Goal: Task Accomplishment & Management: Complete application form

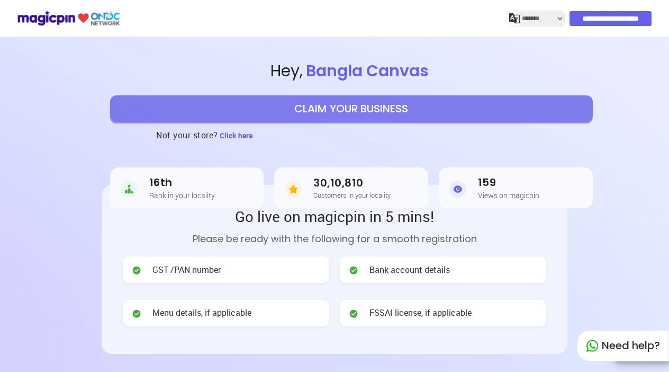
select select "*******"
click at [466, 103] on button "CLAIM YOUR BUSINESS" at bounding box center [351, 108] width 483 height 26
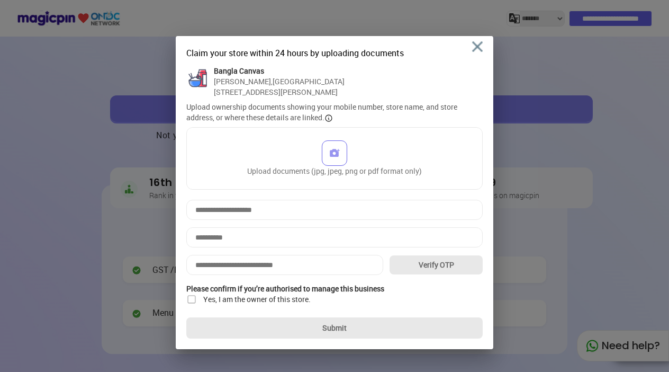
click at [476, 46] on img at bounding box center [477, 46] width 11 height 11
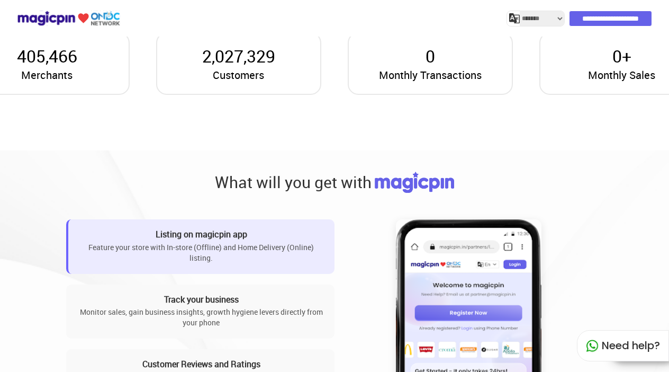
scroll to position [776, 0]
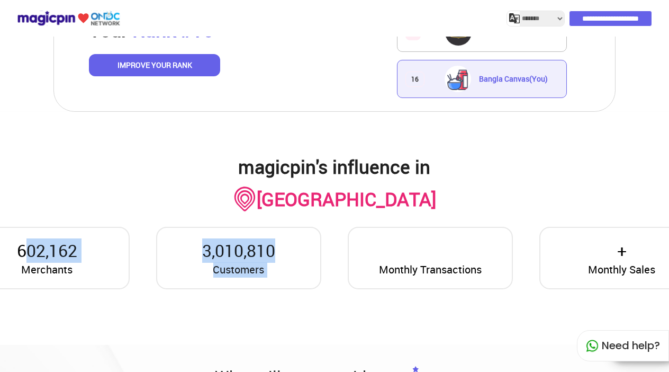
drag, startPoint x: 30, startPoint y: 252, endPoint x: 322, endPoint y: 282, distance: 293.2
click at [322, 282] on div "Merchants 602,162 Customers 3,010,810 Monthly Transactions Monthly Sales +" at bounding box center [334, 257] width 767 height 89
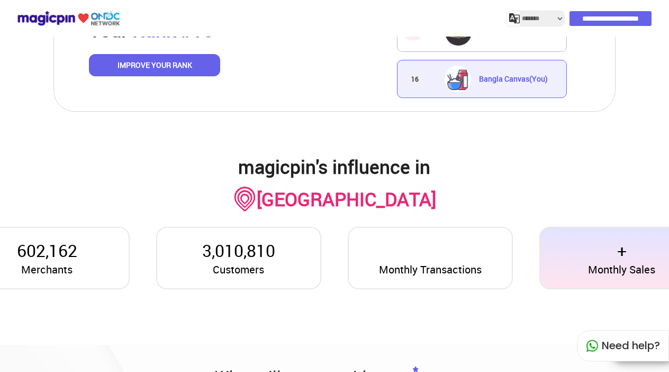
drag, startPoint x: 375, startPoint y: 270, endPoint x: 551, endPoint y: 279, distance: 175.9
click at [398, 269] on div "Monthly Transactions" at bounding box center [430, 258] width 165 height 62
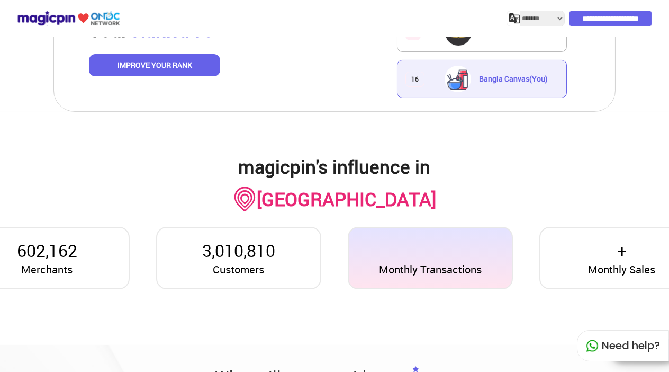
click at [484, 263] on div "Monthly Transactions" at bounding box center [430, 258] width 165 height 62
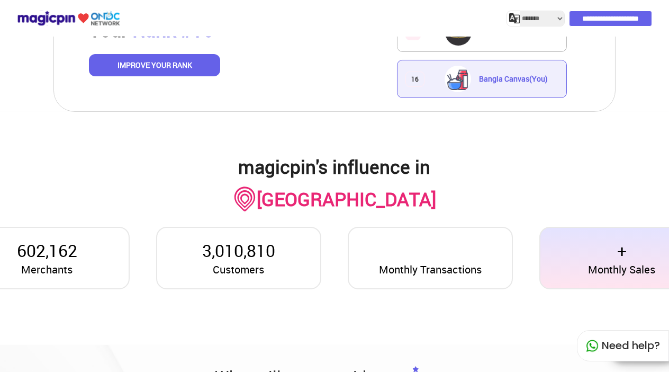
click at [636, 258] on div "Monthly Sales +" at bounding box center [621, 258] width 165 height 62
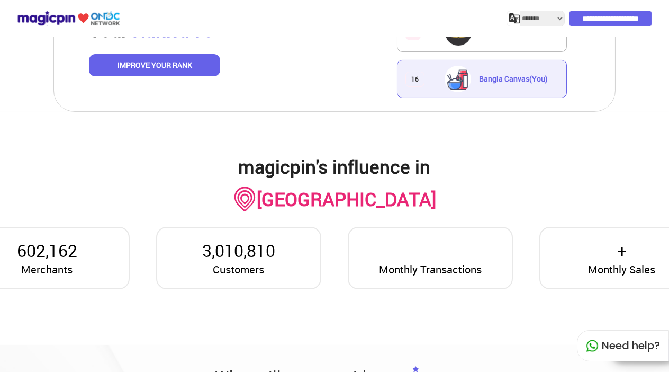
scroll to position [0, 0]
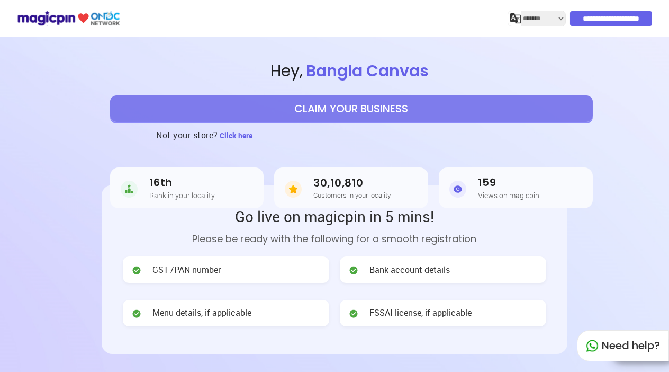
click at [576, 12] on input "**********" at bounding box center [611, 18] width 82 height 15
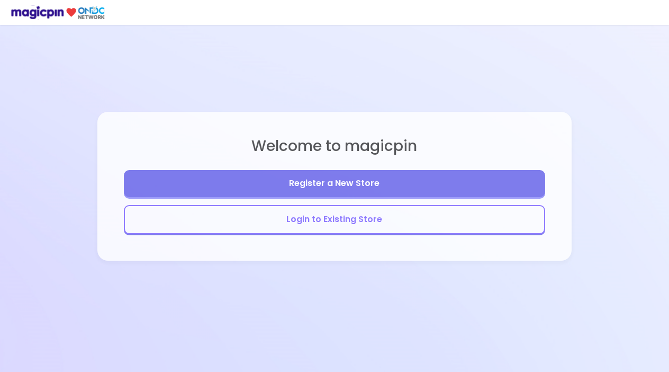
click at [328, 218] on button "Login to Existing Store" at bounding box center [334, 219] width 421 height 29
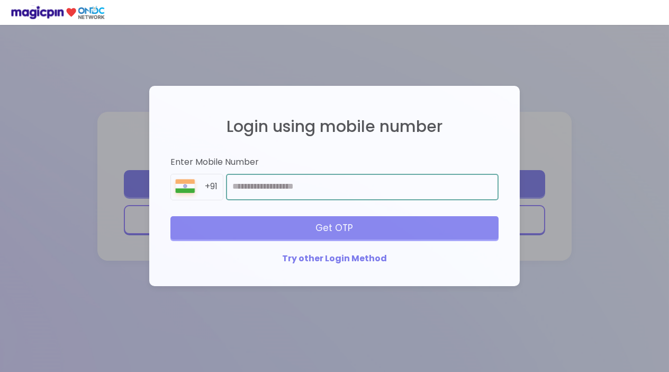
click at [331, 185] on input "number" at bounding box center [362, 187] width 273 height 26
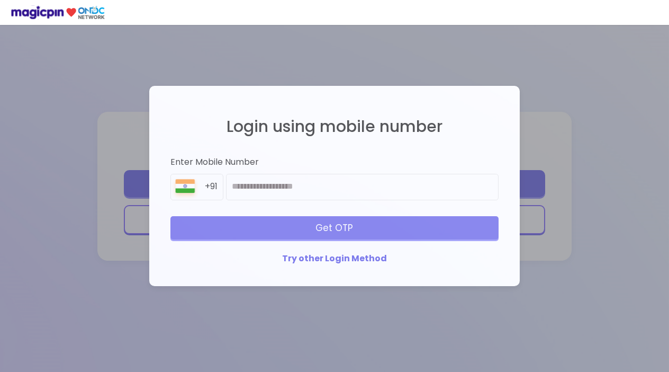
click at [321, 256] on div "Try other Login Method" at bounding box center [334, 259] width 328 height 12
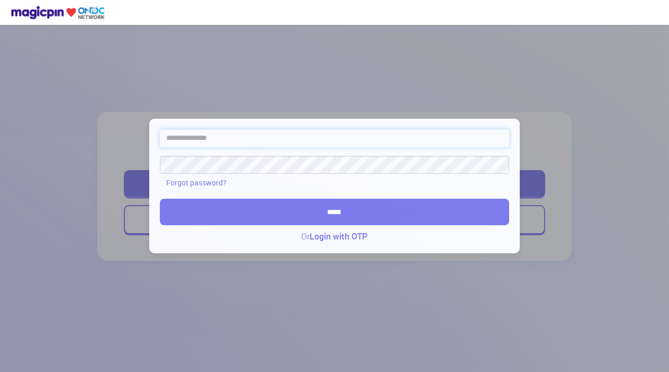
click at [246, 140] on input "text" at bounding box center [334, 138] width 349 height 18
click at [338, 238] on link "Login with OTP" at bounding box center [339, 236] width 58 height 12
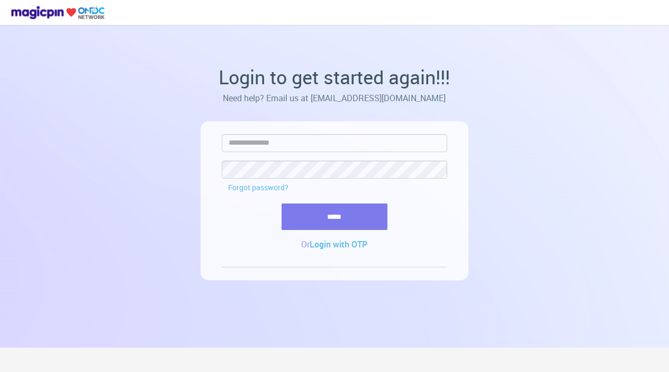
click at [329, 152] on form "Forgot password? ***** Or Login with OTP" at bounding box center [335, 192] width 226 height 116
click at [326, 245] on link "Login with OTP" at bounding box center [339, 244] width 58 height 12
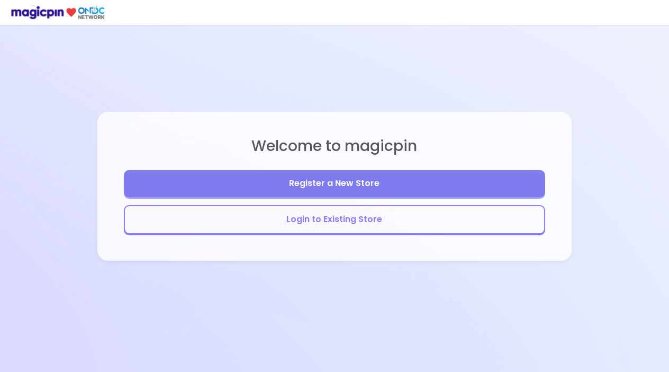
click at [356, 181] on button "Register a New Store" at bounding box center [334, 183] width 421 height 27
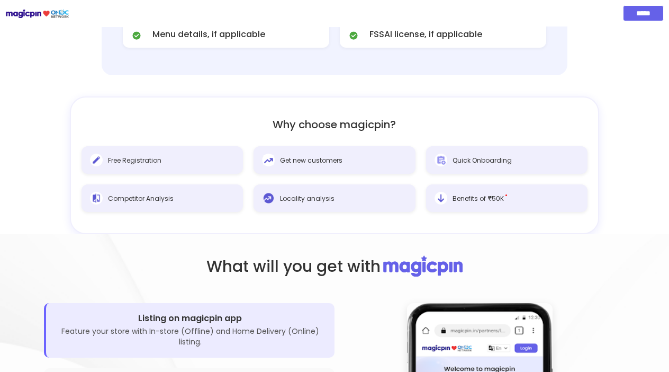
scroll to position [388, 0]
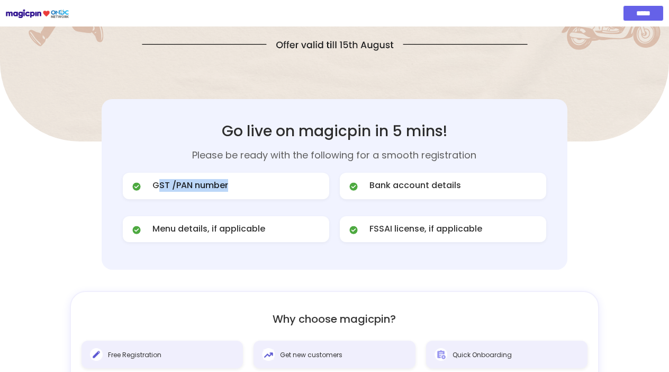
drag, startPoint x: 156, startPoint y: 195, endPoint x: 329, endPoint y: 189, distance: 173.2
click at [329, 189] on div "GST /PAN number" at bounding box center [226, 186] width 206 height 26
drag, startPoint x: 382, startPoint y: 177, endPoint x: 484, endPoint y: 181, distance: 102.8
click at [484, 181] on div "Bank account details" at bounding box center [443, 186] width 206 height 26
drag, startPoint x: 202, startPoint y: 233, endPoint x: 329, endPoint y: 229, distance: 127.1
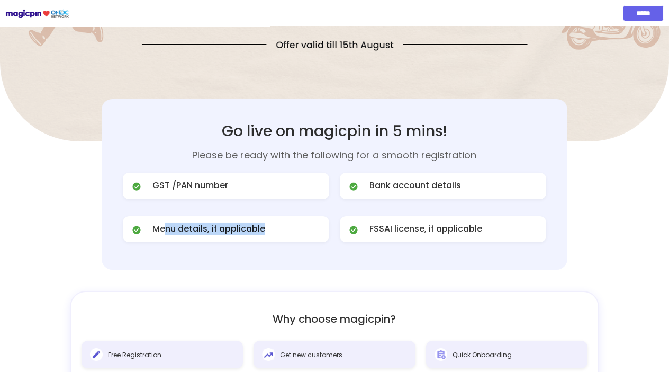
click at [329, 229] on div "Menu details, if applicable" at bounding box center [226, 229] width 206 height 26
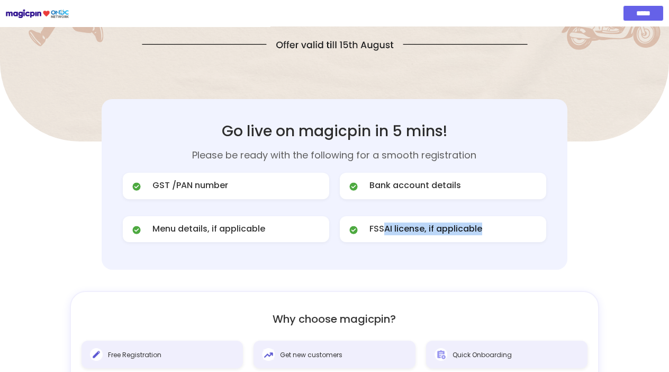
drag, startPoint x: 382, startPoint y: 222, endPoint x: 499, endPoint y: 219, distance: 116.5
click at [499, 219] on div "FSSAI license, if applicable" at bounding box center [443, 229] width 206 height 26
click at [395, 244] on div "GST /PAN number Bank account details Menu details, if applicable FSSAI license,…" at bounding box center [334, 211] width 423 height 76
drag, startPoint x: 371, startPoint y: 230, endPoint x: 485, endPoint y: 218, distance: 115.5
click at [485, 218] on div "FSSAI license, if applicable" at bounding box center [443, 229] width 206 height 26
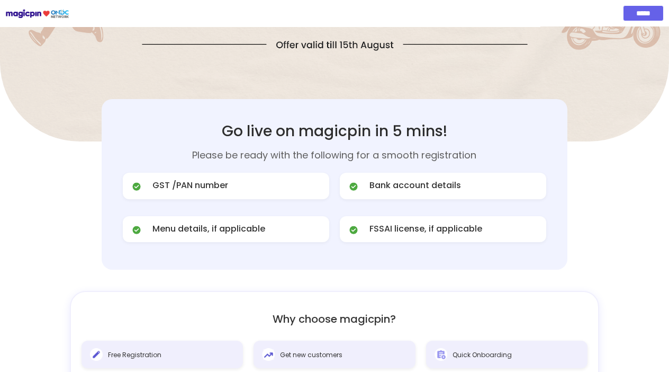
click at [184, 208] on div "GST /PAN number Bank account details Menu details, if applicable FSSAI license,…" at bounding box center [334, 211] width 423 height 76
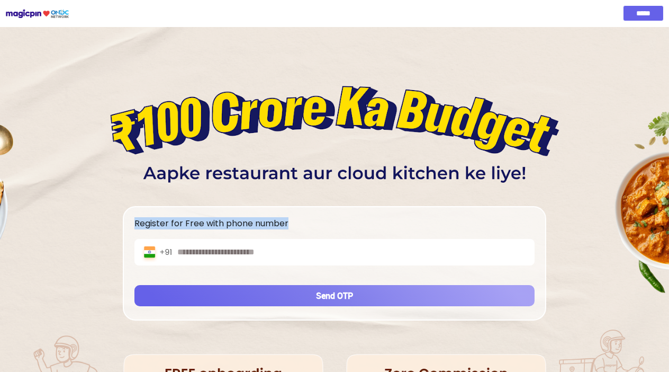
drag, startPoint x: 122, startPoint y: 134, endPoint x: 510, endPoint y: 114, distance: 389.1
click at [510, 114] on div "Register for Free with phone number Send OTP" at bounding box center [334, 264] width 669 height 529
click at [512, 172] on div "Register for Free with phone number Send OTP" at bounding box center [334, 264] width 669 height 529
drag, startPoint x: 448, startPoint y: 173, endPoint x: 204, endPoint y: 203, distance: 246.0
click at [204, 203] on div "Register for Free with phone number Send OTP" at bounding box center [334, 264] width 669 height 529
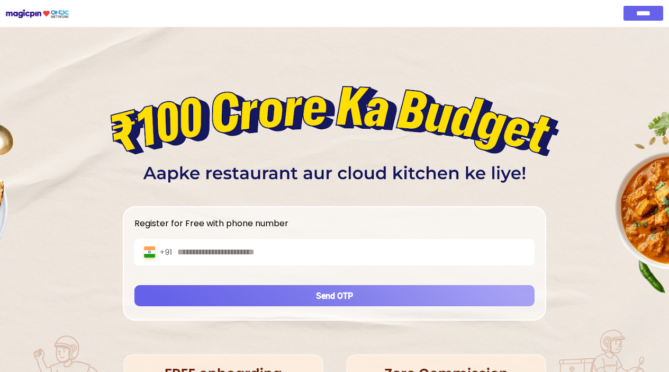
click at [166, 192] on div "Register for Free with phone number Send OTP" at bounding box center [334, 264] width 669 height 529
drag, startPoint x: 608, startPoint y: 218, endPoint x: 646, endPoint y: 335, distance: 122.7
click at [645, 322] on div "Register for Free with phone number Send OTP" at bounding box center [334, 264] width 669 height 529
